Goal: Task Accomplishment & Management: Use online tool/utility

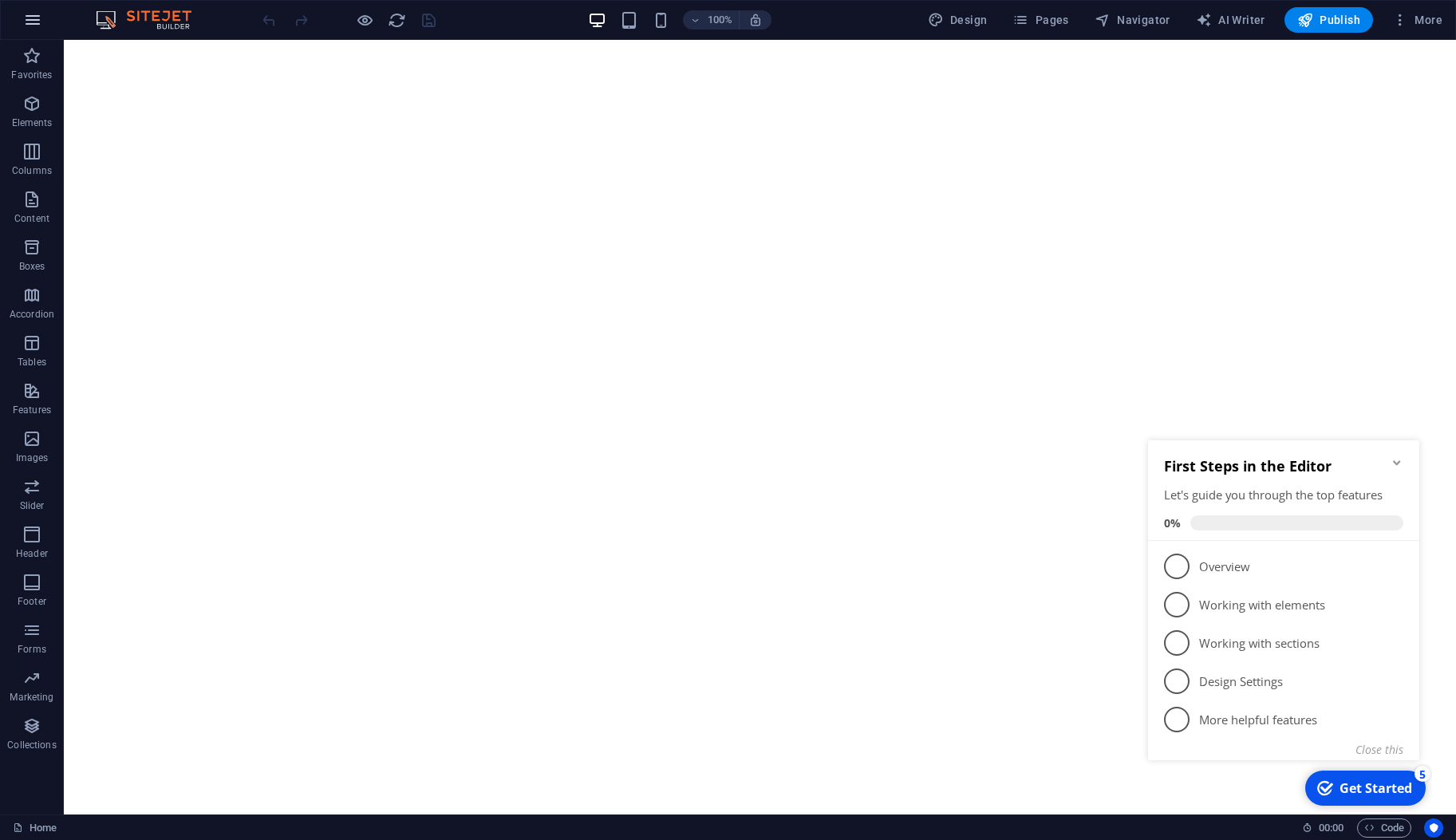
click at [37, 23] on icon "button" at bounding box center [32, 19] width 19 height 19
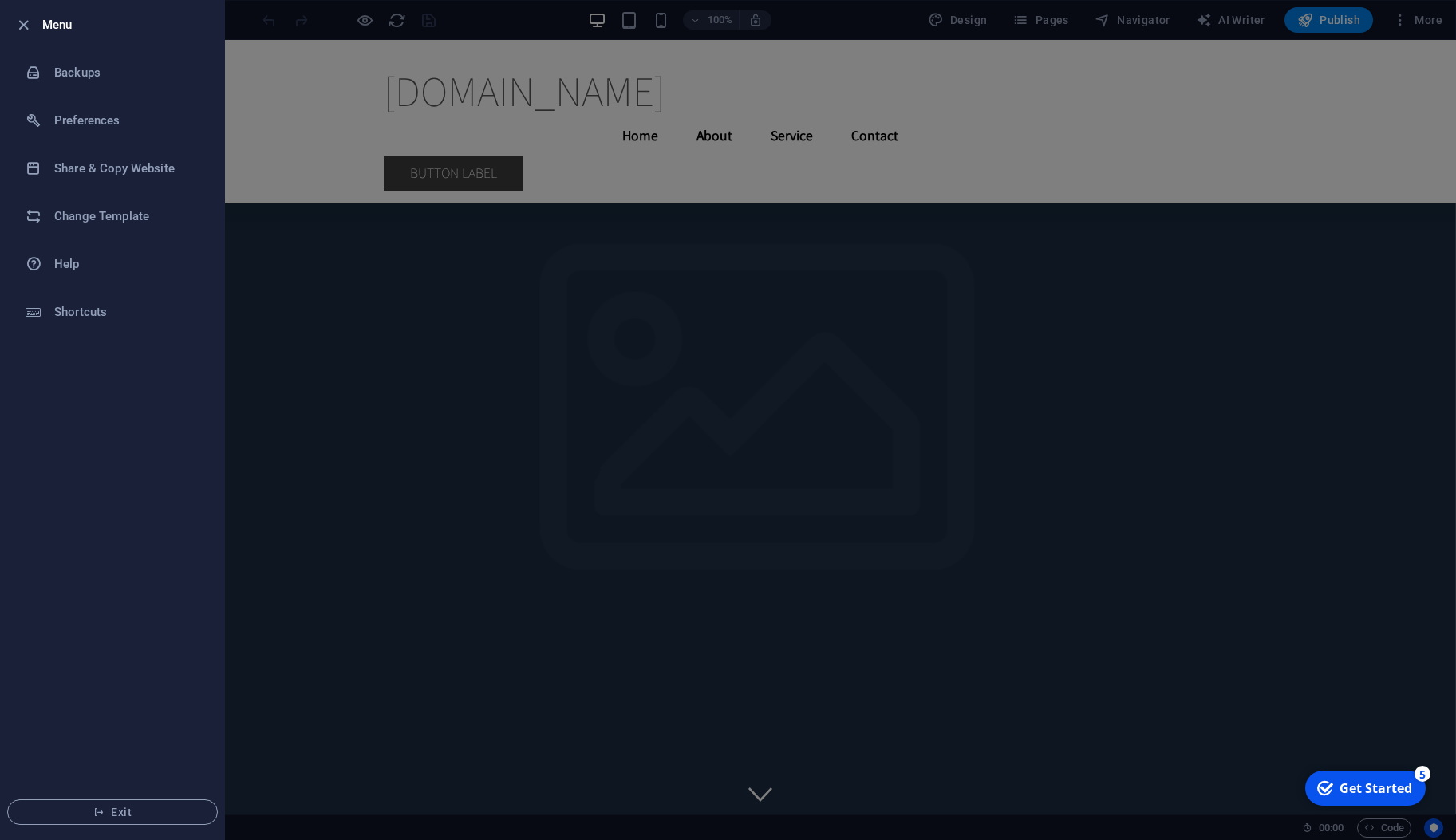
scroll to position [10015, 0]
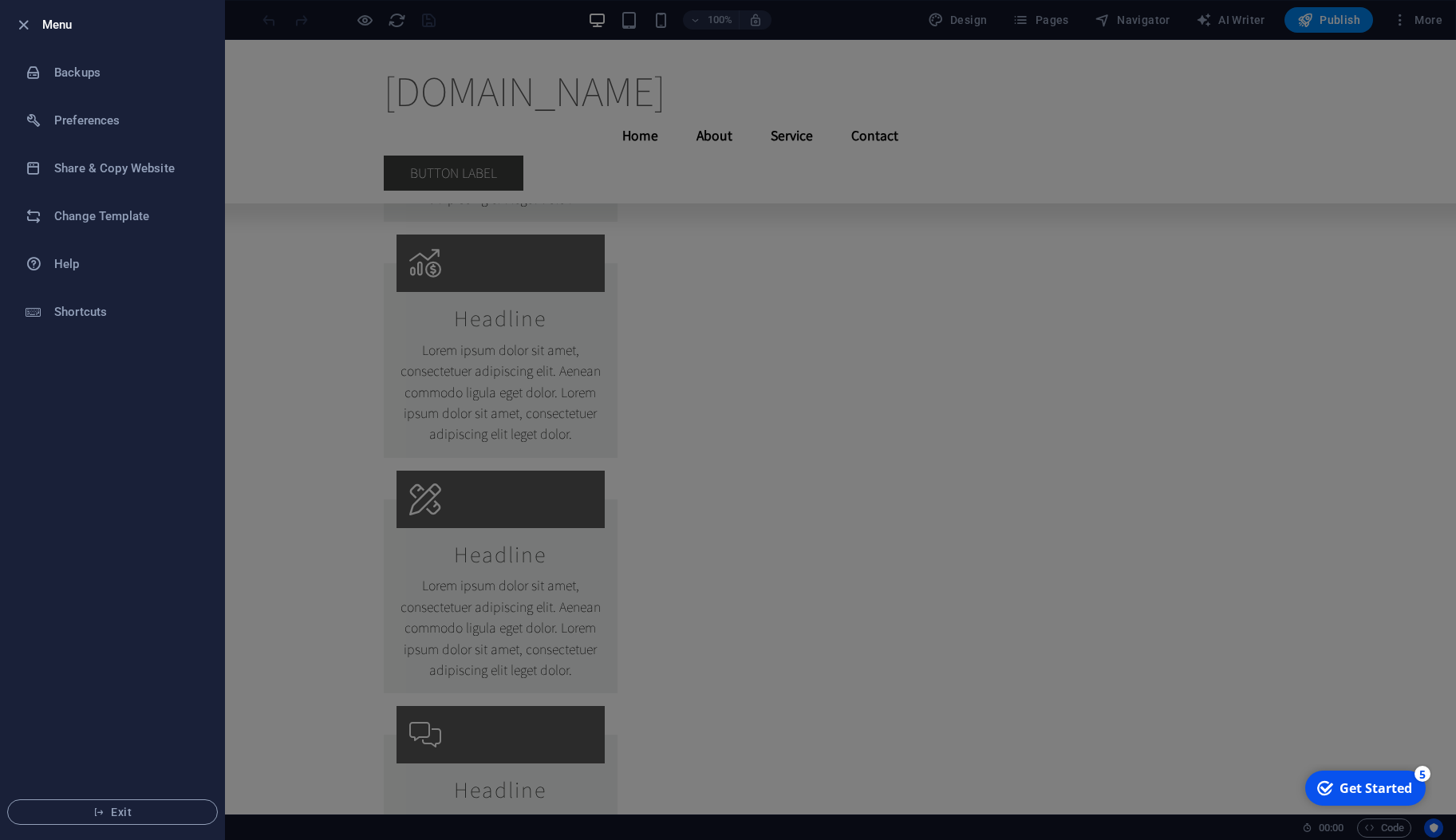
click at [843, 290] on div at bounding box center [728, 420] width 1456 height 840
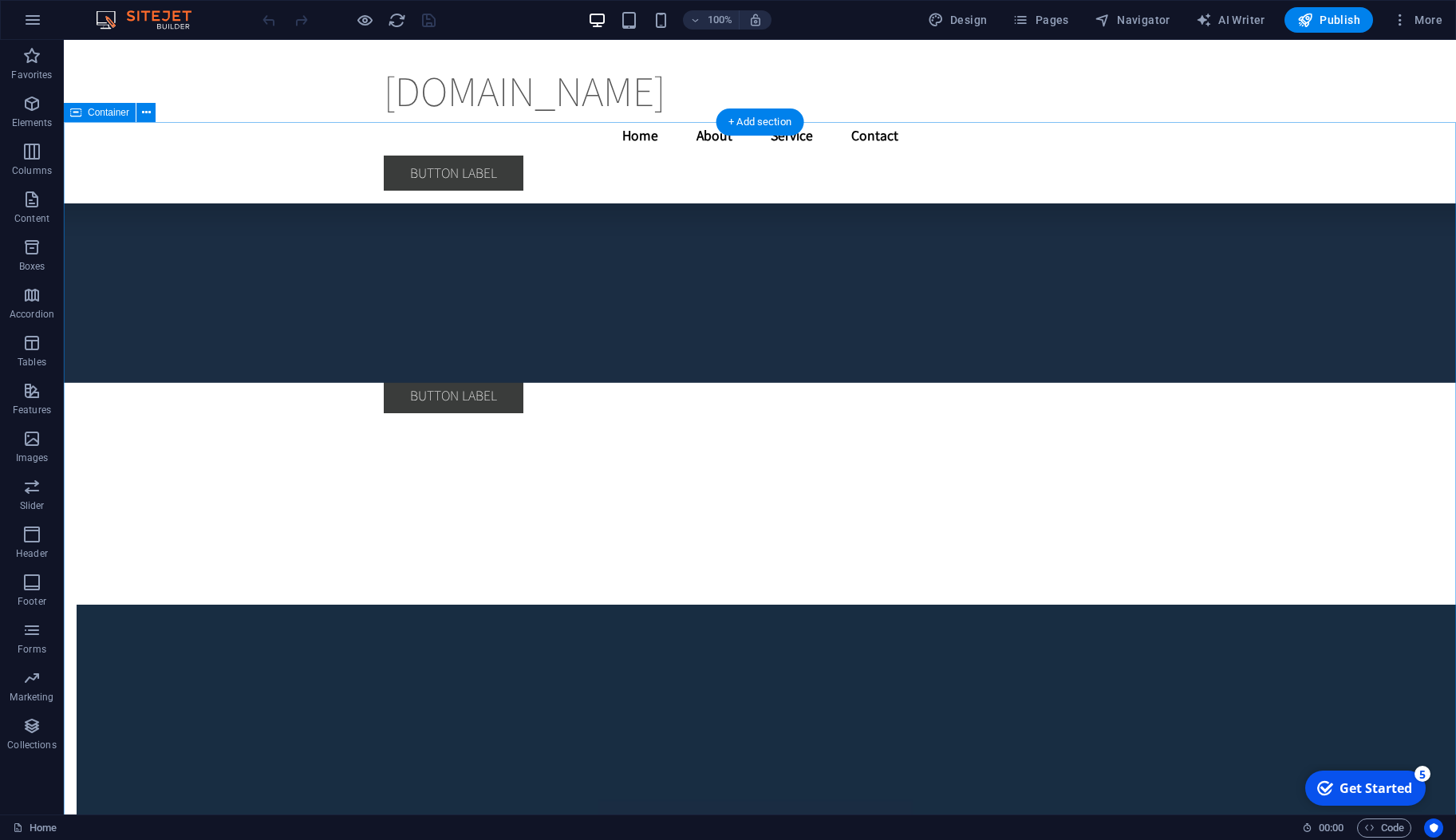
scroll to position [6383, 0]
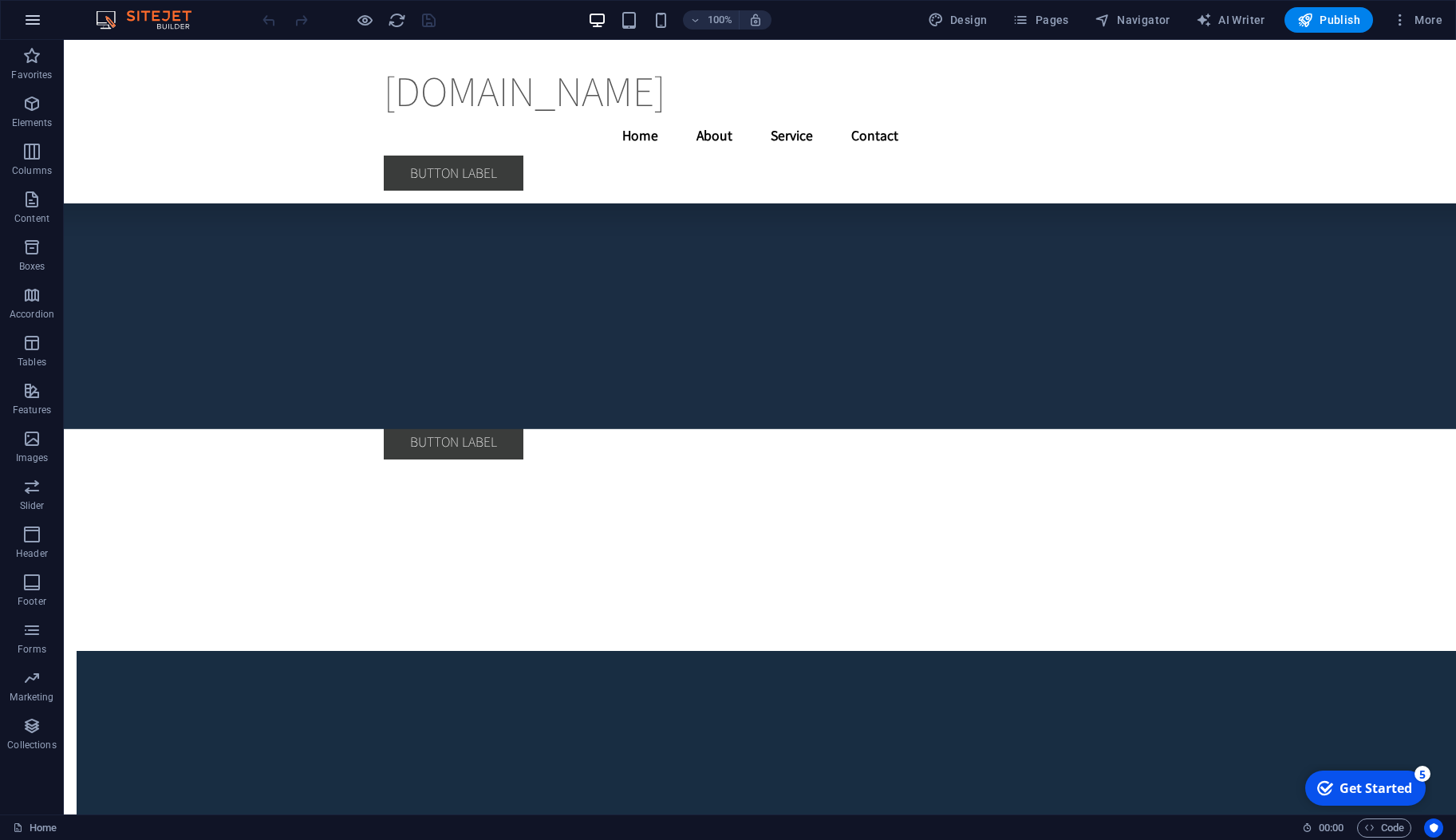
click at [32, 14] on icon "button" at bounding box center [32, 19] width 19 height 19
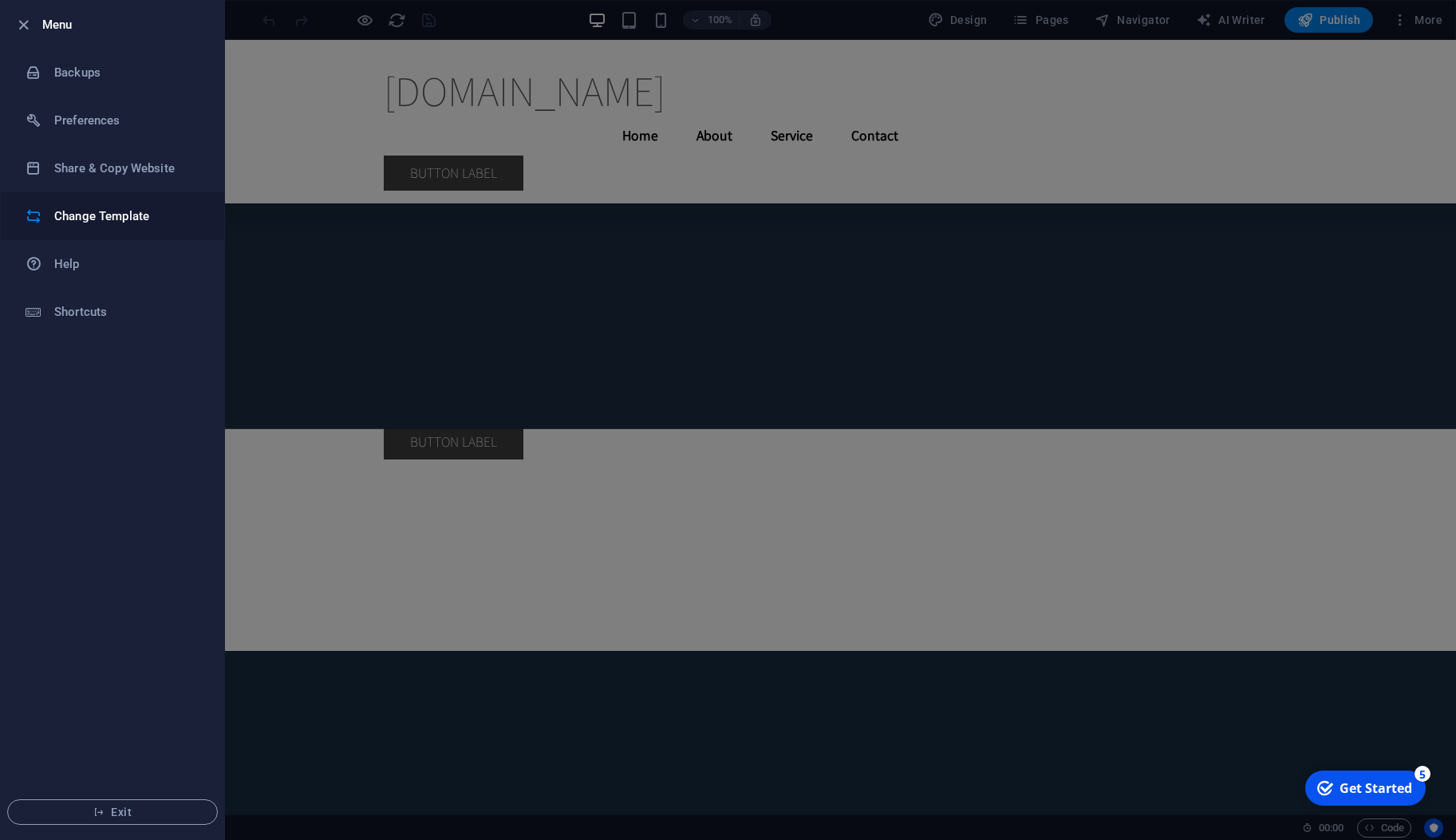
click at [129, 205] on li "Change Template" at bounding box center [112, 216] width 224 height 47
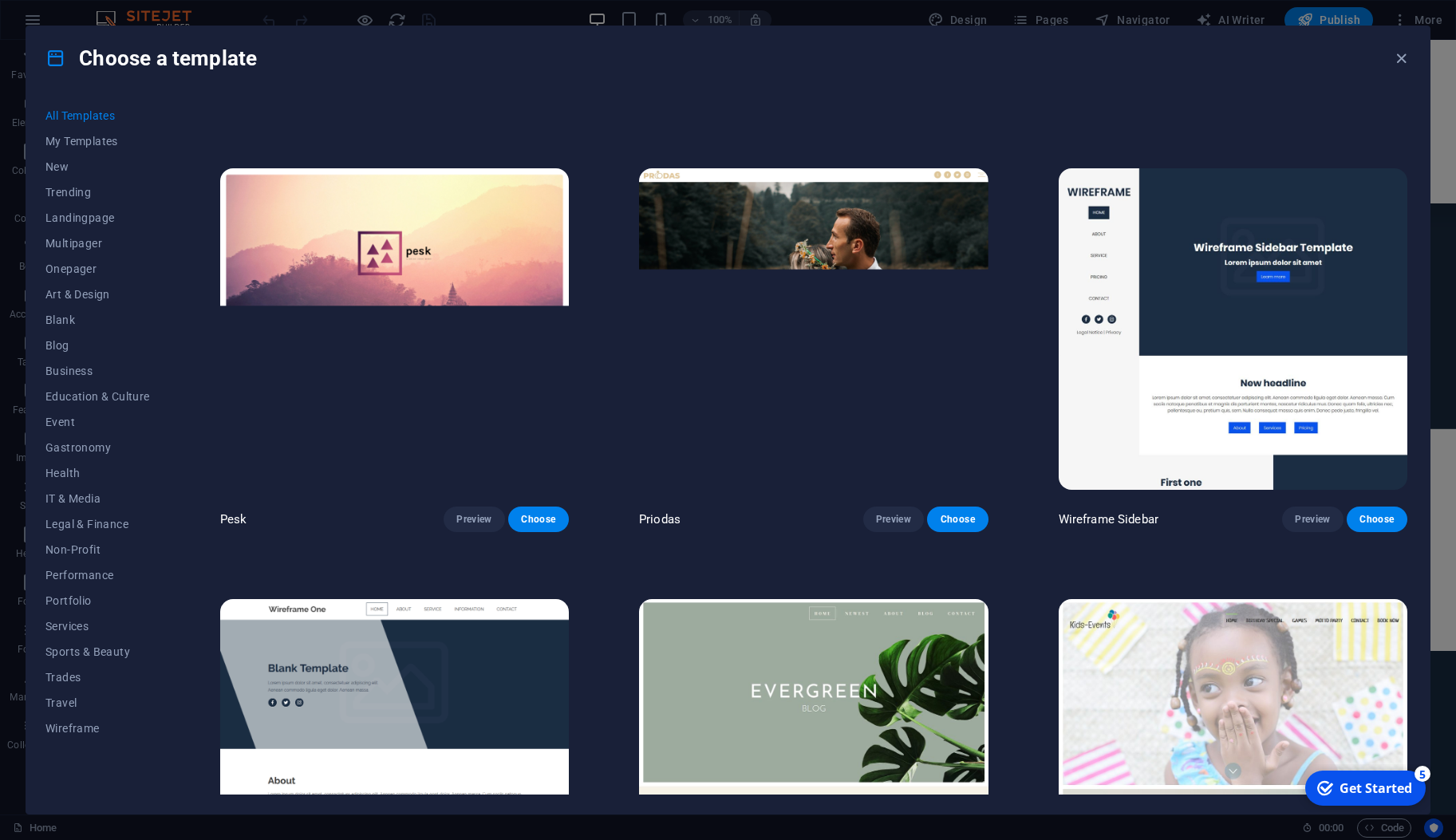
scroll to position [2196, 0]
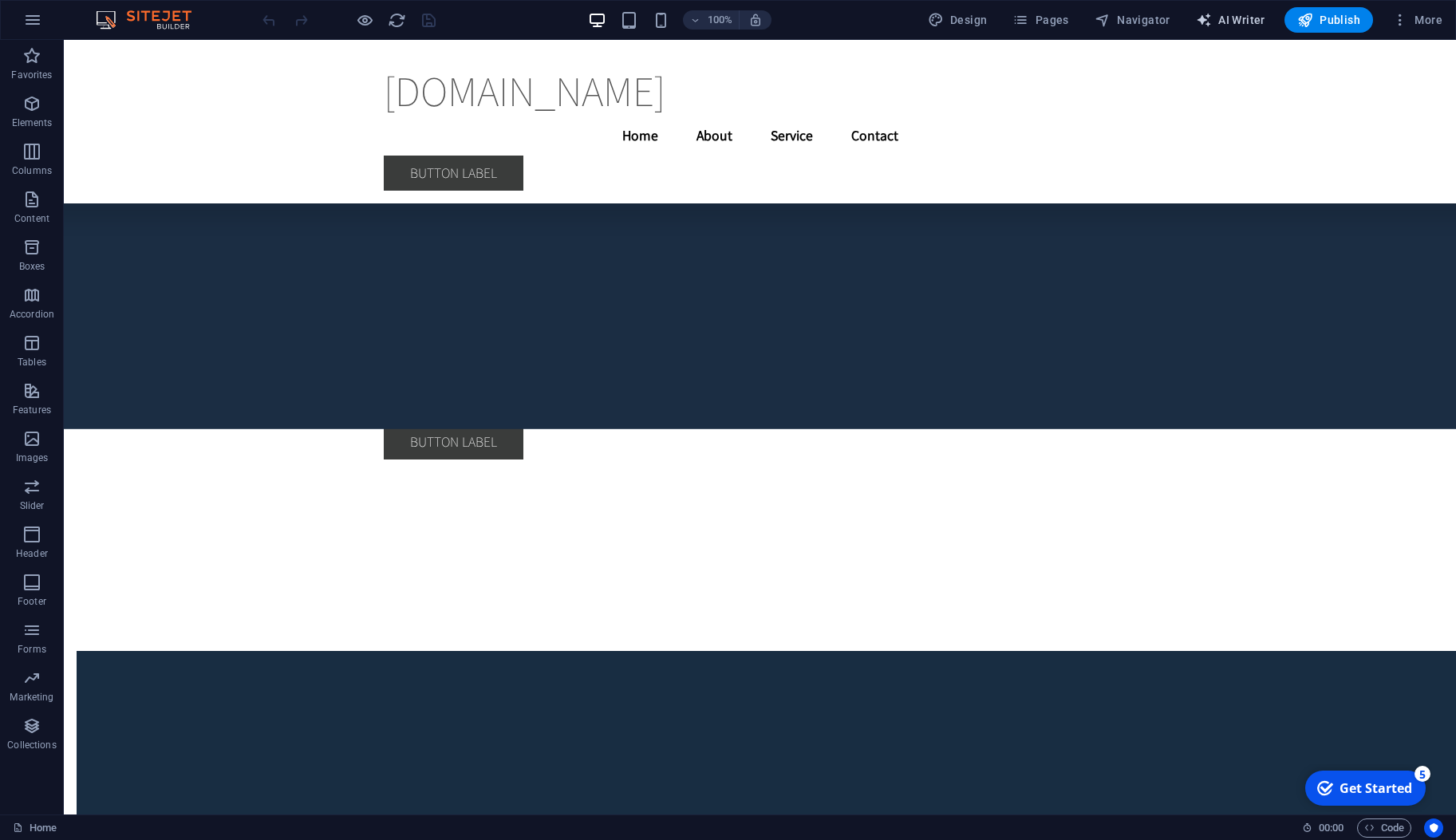
click at [1086, 27] on span "AI Writer" at bounding box center [696, 63] width 778 height 127
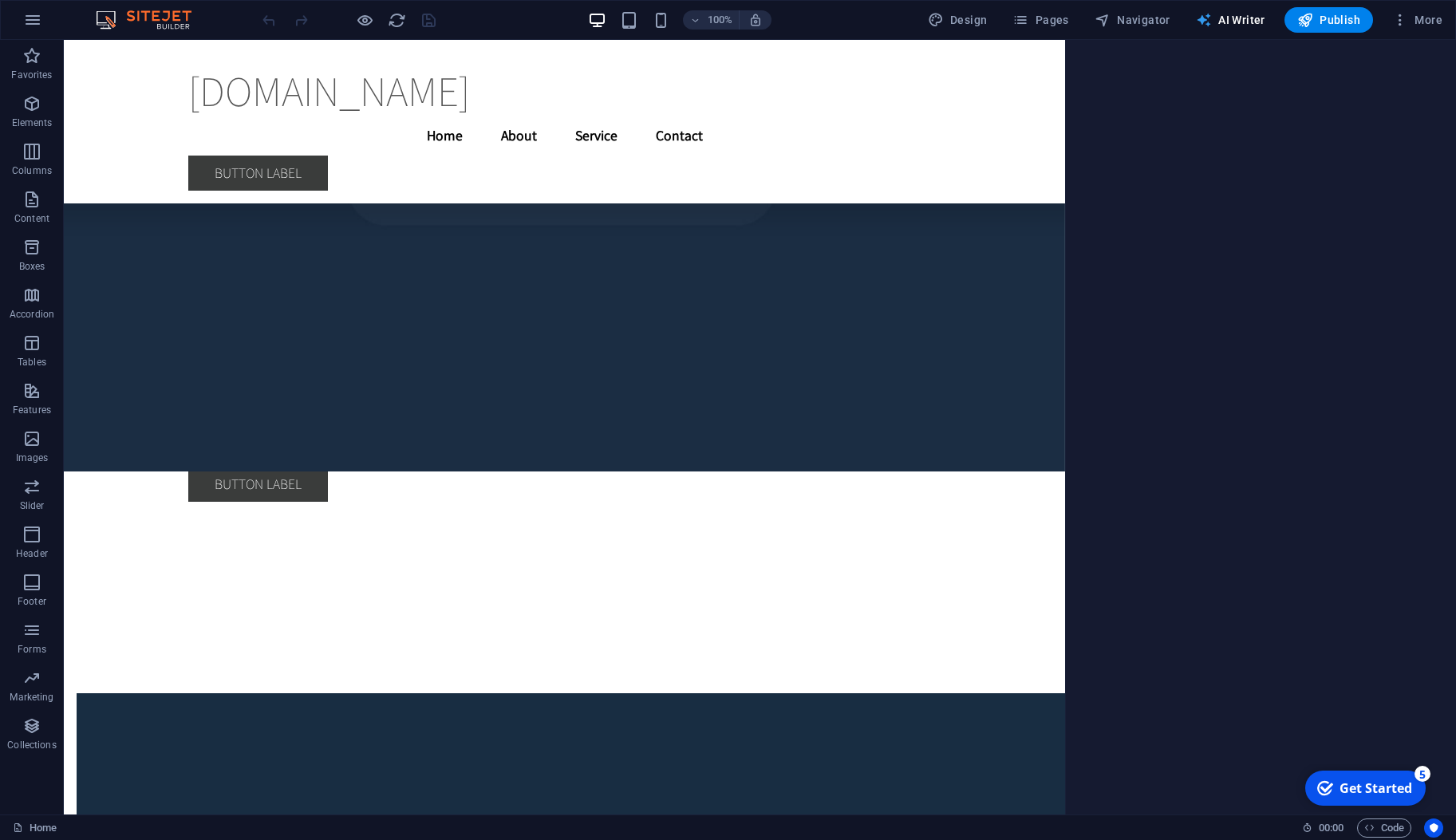
select select "English"
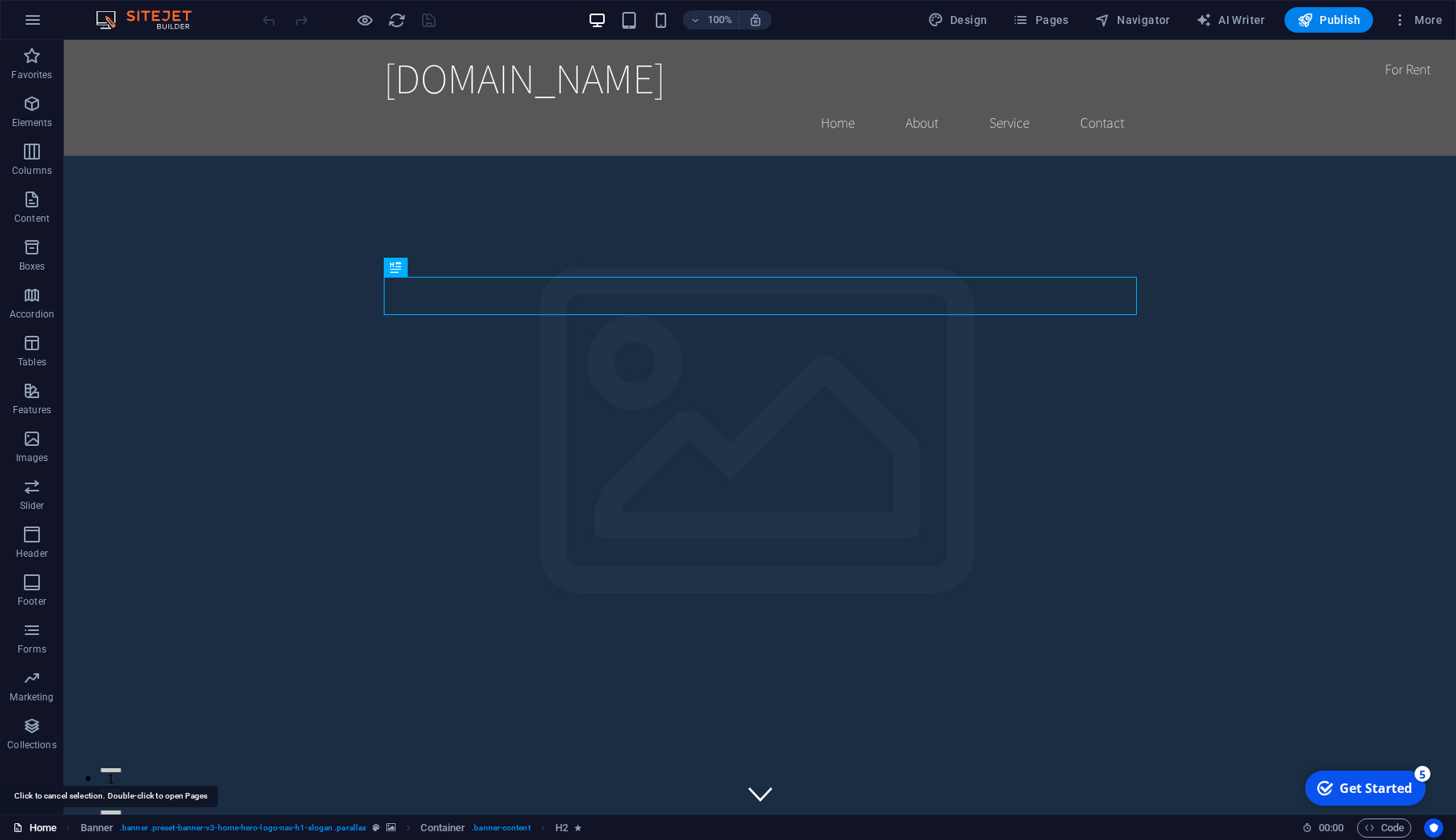
click at [0, 0] on link "Home" at bounding box center [0, 0] width 0 height 0
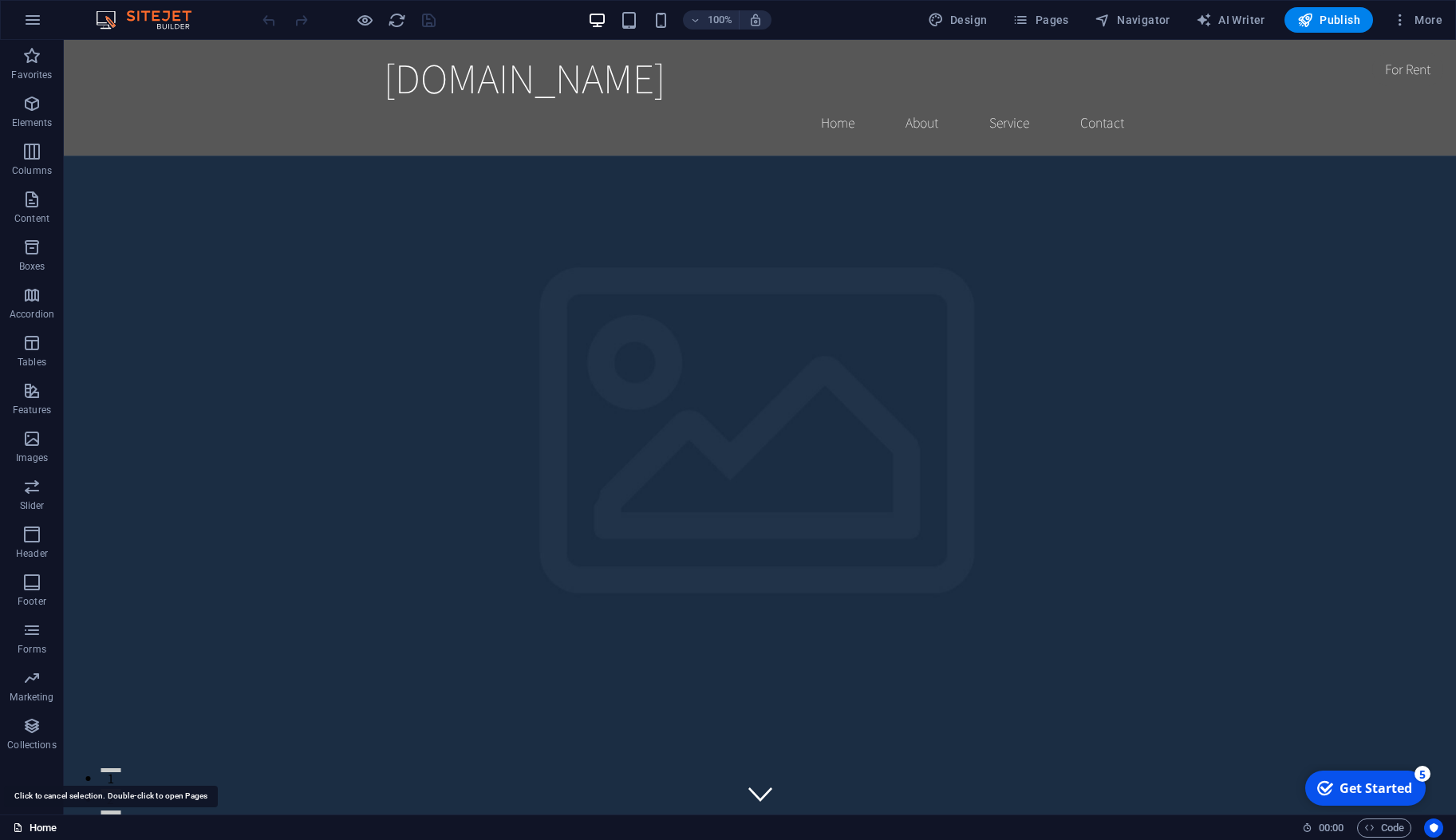
click at [0, 0] on link "Home" at bounding box center [0, 0] width 0 height 0
click at [833, 103] on nav "Home About Service Contact" at bounding box center [760, 123] width 754 height 40
click at [0, 0] on icon "button" at bounding box center [0, 0] width 0 height 0
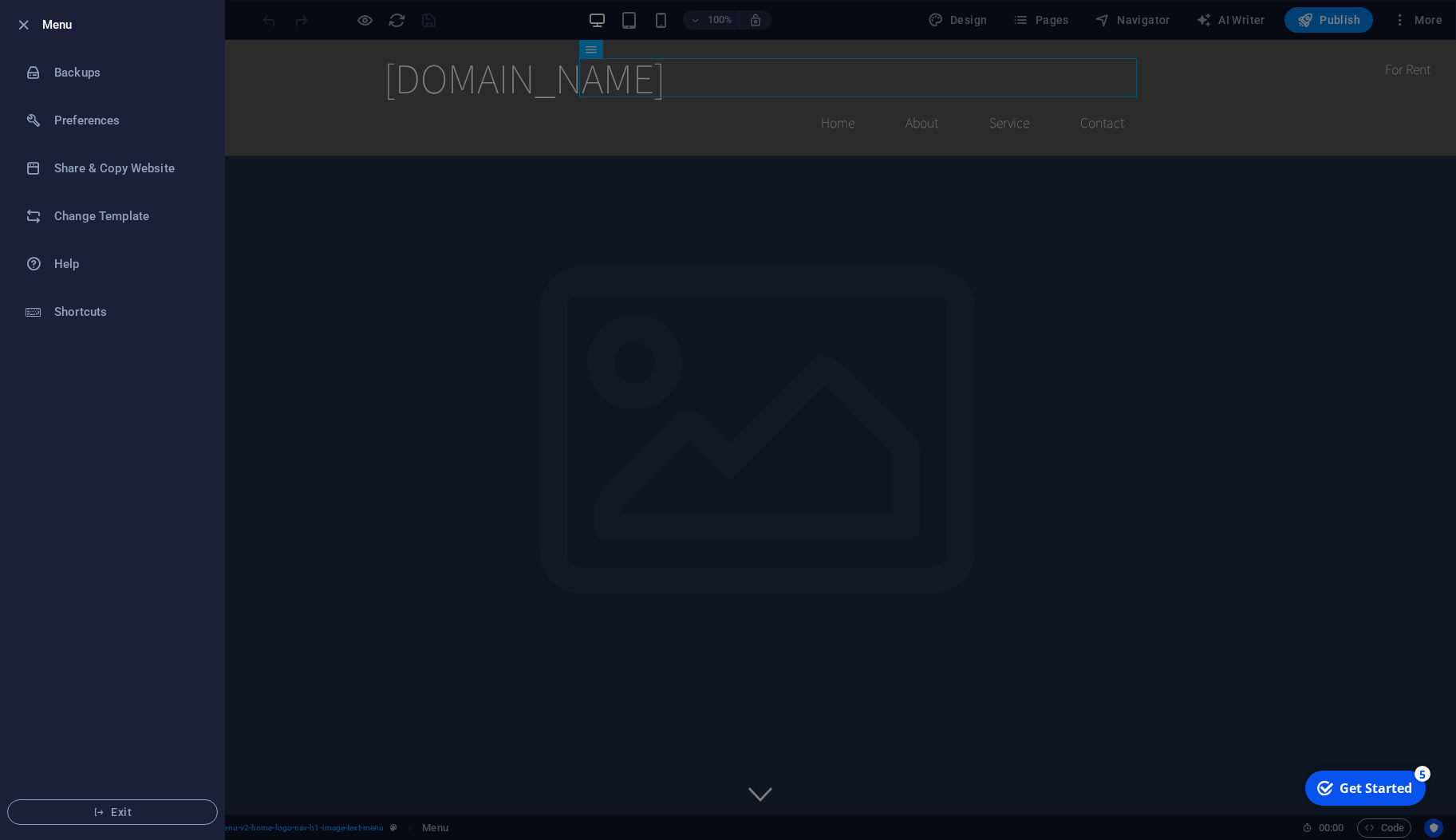
click at [0, 0] on div at bounding box center [0, 0] width 0 height 0
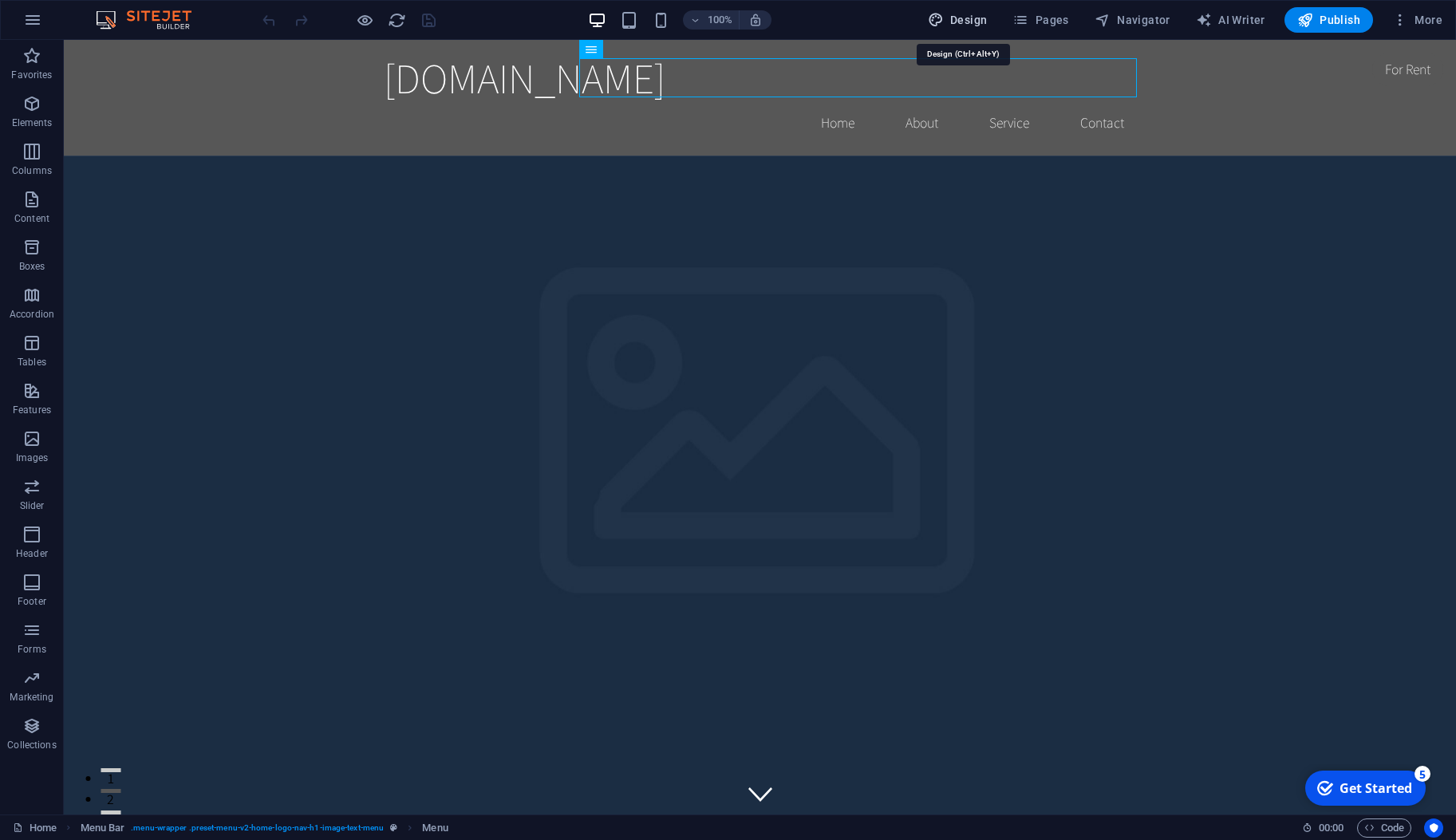
select select "rem"
select select "200"
select select "px"
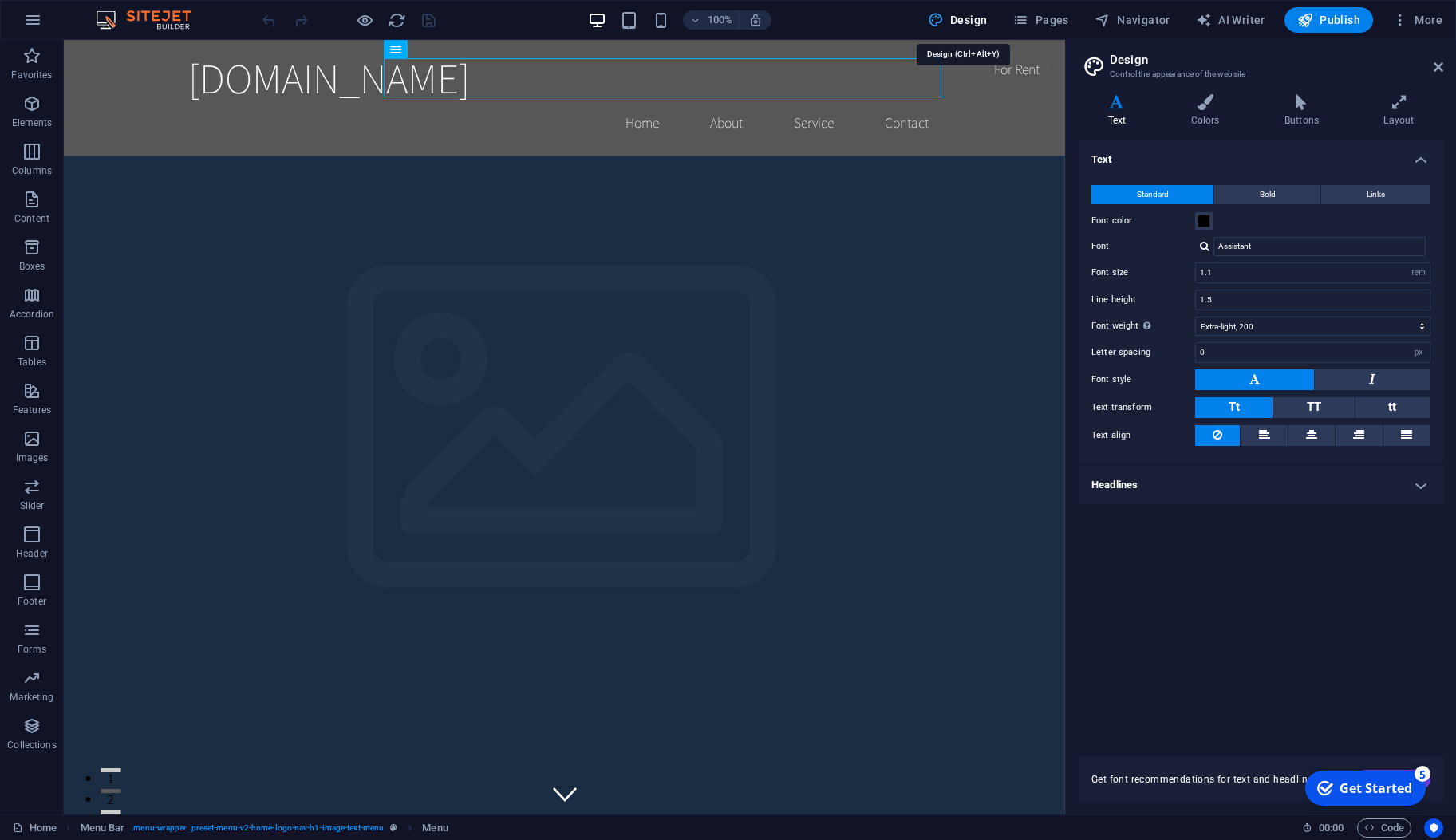
click at [1437, 66] on icon at bounding box center [1439, 67] width 9 height 13
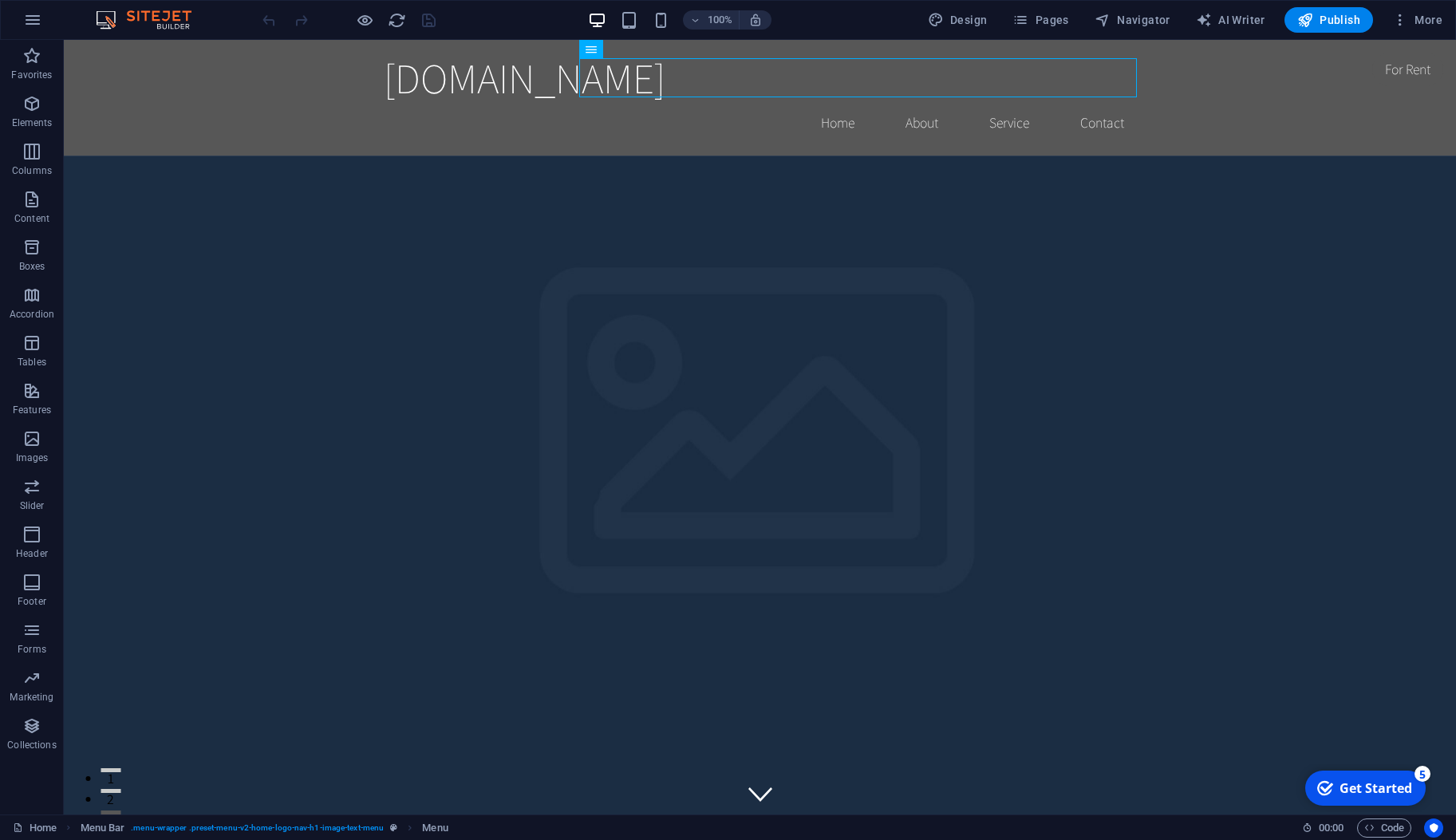
click at [0, 0] on icon "button" at bounding box center [0, 0] width 0 height 0
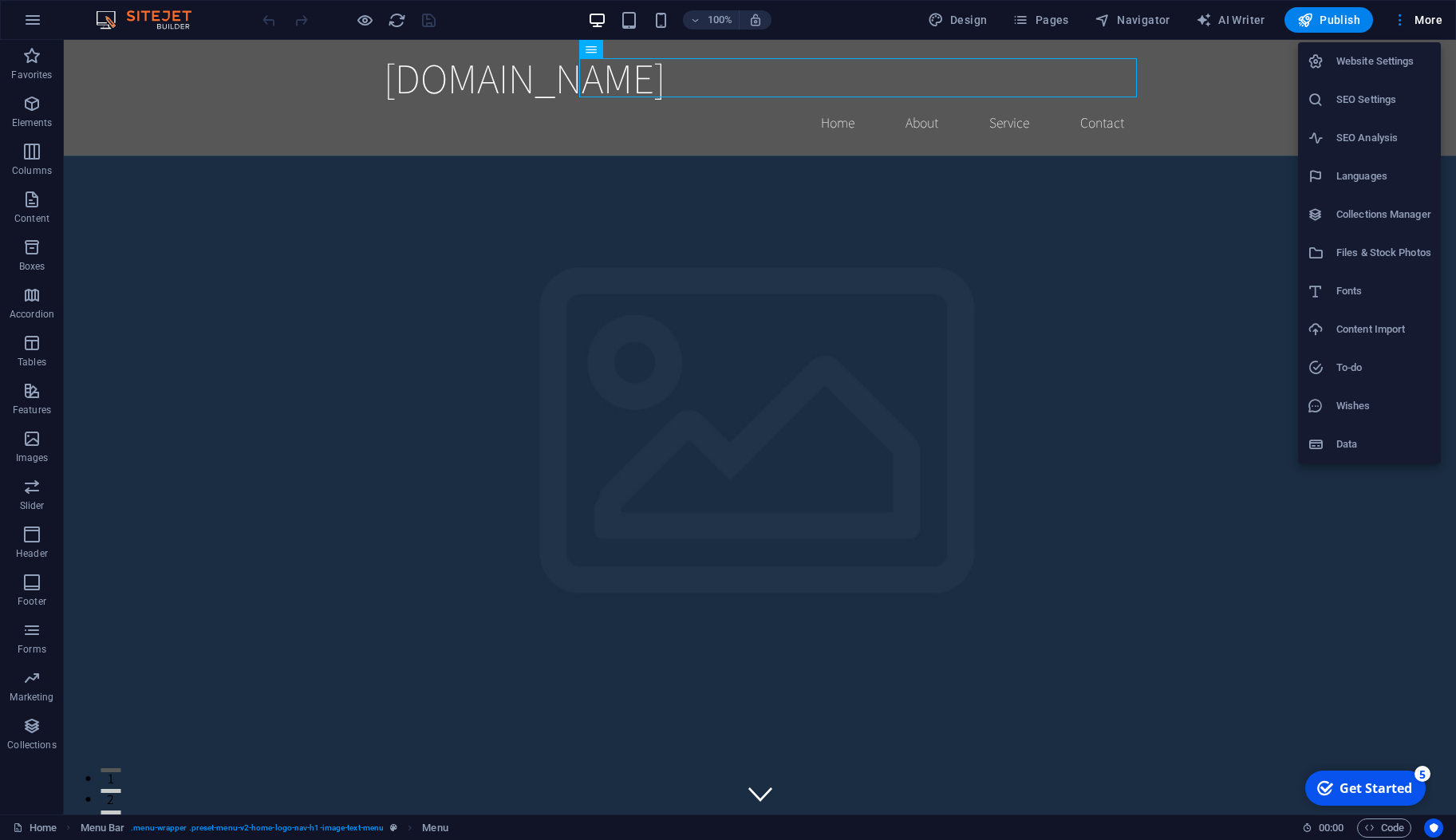
click at [1261, 21] on div at bounding box center [728, 420] width 1456 height 840
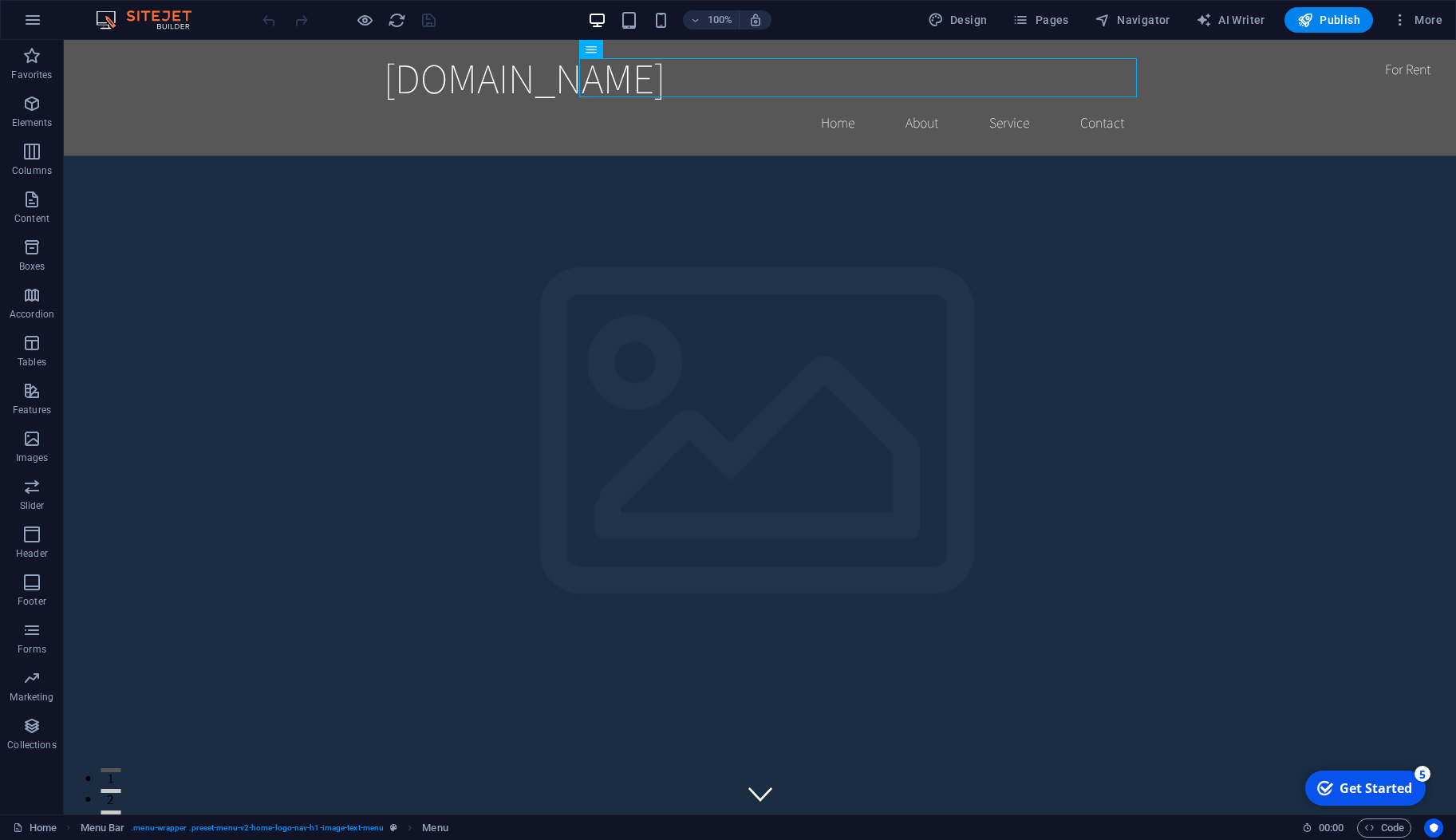
select select "English"
